Goal: Navigation & Orientation: Find specific page/section

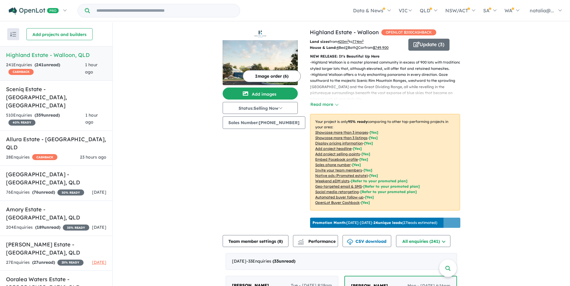
drag, startPoint x: 0, startPoint y: 0, endPoint x: 249, endPoint y: 170, distance: 301.4
click at [252, 174] on div "Image order ( 6 ) Add images Status: Selling Now In Planning Coming Soon Sellin…" at bounding box center [265, 129] width 87 height 202
click at [248, 169] on div "Image order ( 6 ) Add images Status: Selling Now In Planning Coming Soon Sellin…" at bounding box center [265, 129] width 87 height 202
click at [61, 101] on link "Sceniq Estate - [GEOGRAPHIC_DATA] , [GEOGRAPHIC_DATA] 510 Enquir ies ( 359 unre…" at bounding box center [56, 105] width 112 height 51
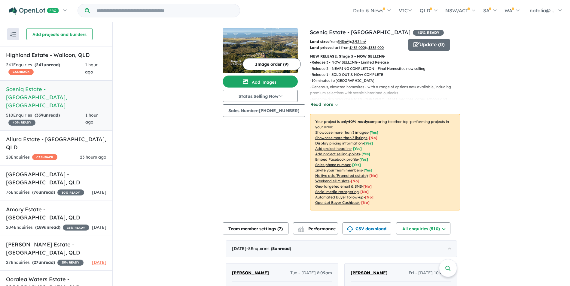
click at [318, 103] on button "Read more" at bounding box center [324, 104] width 28 height 7
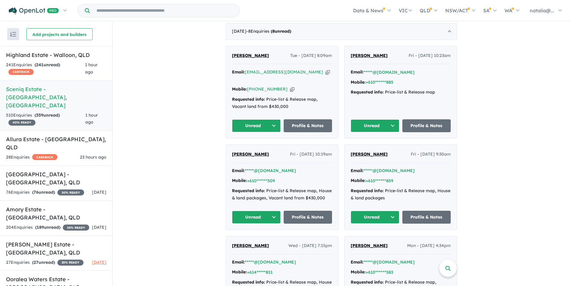
scroll to position [240, 0]
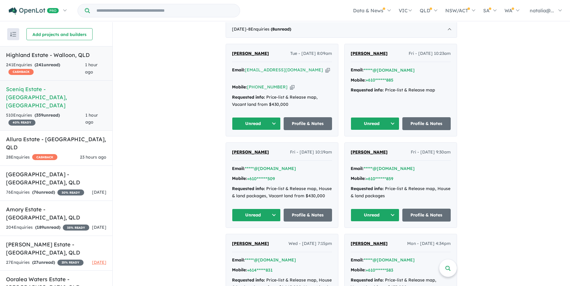
click at [15, 56] on h5 "Highland Estate - [GEOGRAPHIC_DATA] , [GEOGRAPHIC_DATA]" at bounding box center [56, 55] width 100 height 8
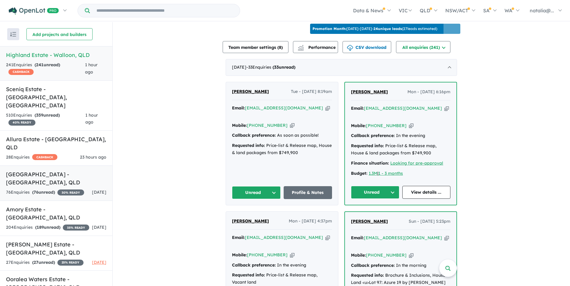
click at [66, 187] on link "[GEOGRAPHIC_DATA] - [GEOGRAPHIC_DATA] , QLD 76 Enquir ies ( 76 unread) 30 % REA…" at bounding box center [56, 183] width 112 height 35
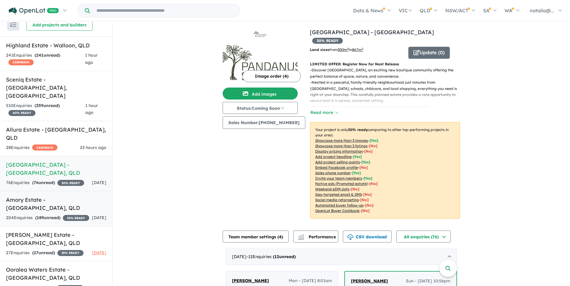
scroll to position [15, 0]
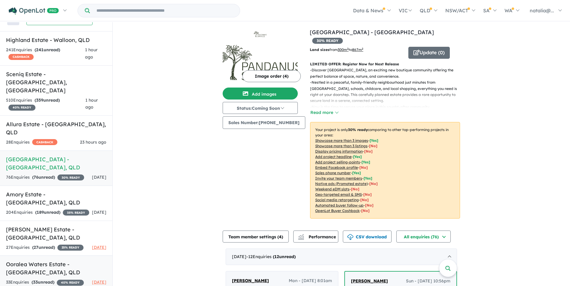
click at [37, 261] on h5 "Ooralea Waters Estate - [GEOGRAPHIC_DATA] , [GEOGRAPHIC_DATA]" at bounding box center [56, 269] width 100 height 16
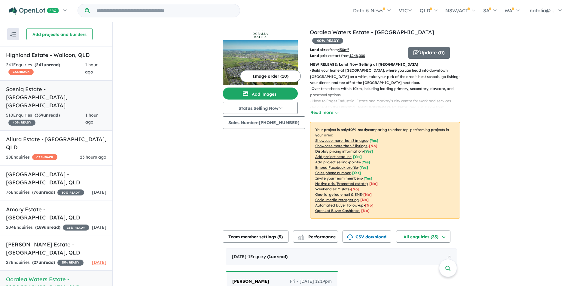
click at [42, 99] on h5 "Sceniq Estate - [GEOGRAPHIC_DATA] , [GEOGRAPHIC_DATA]" at bounding box center [56, 97] width 100 height 24
